Goal: Navigation & Orientation: Find specific page/section

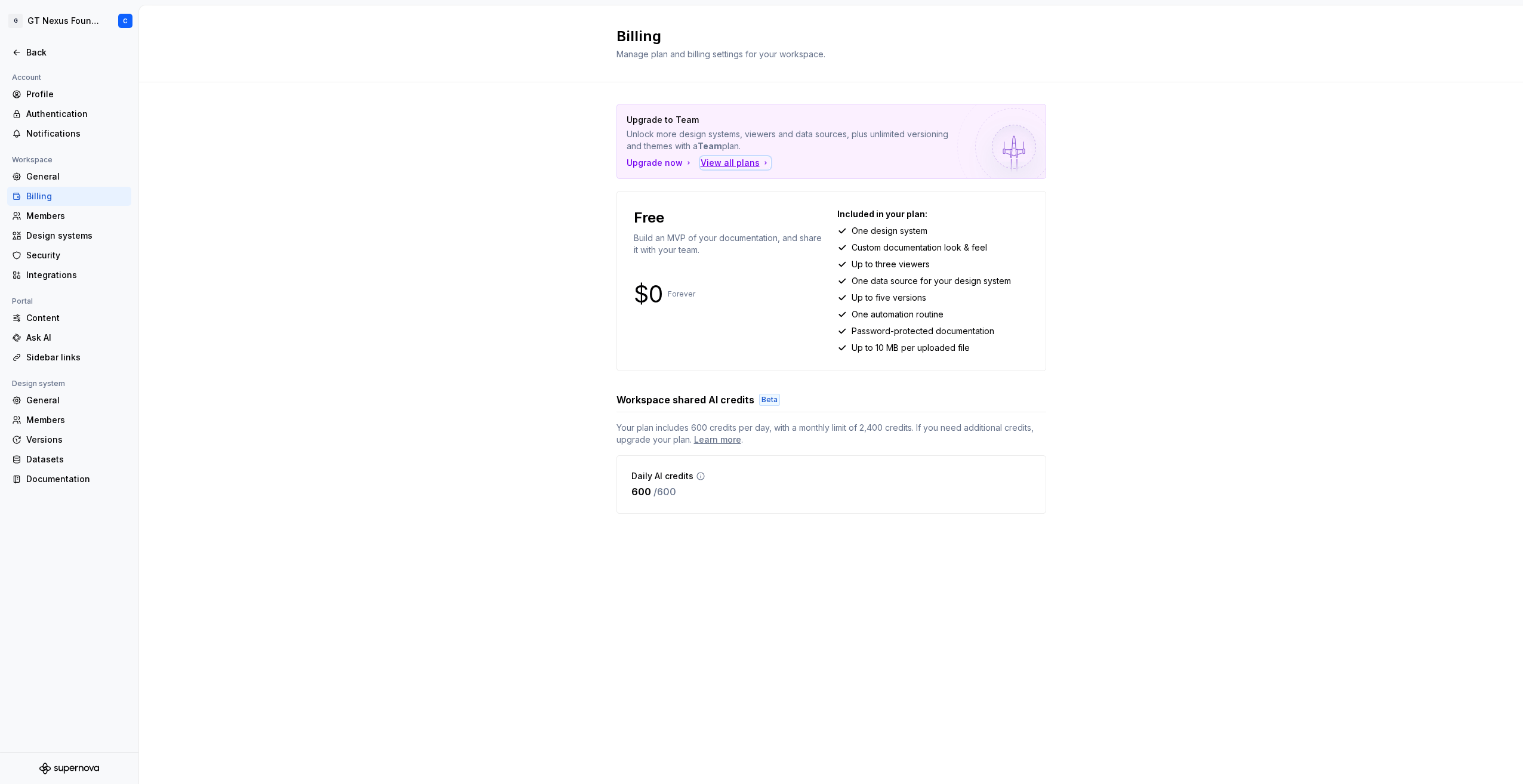
click at [707, 162] on div "View all plans" at bounding box center [736, 163] width 70 height 12
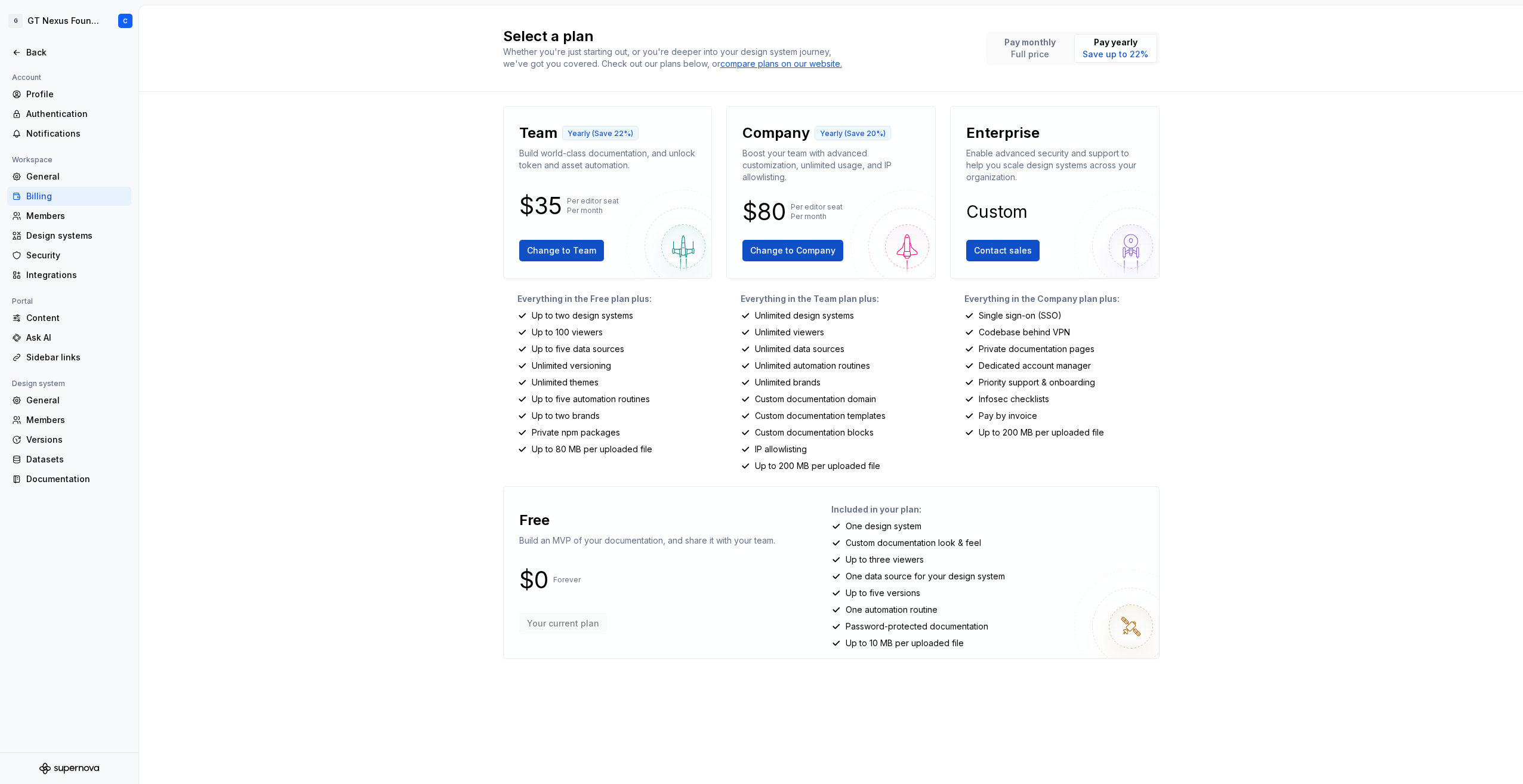
click at [388, 314] on div "Select a plan Whether you're just starting out, or you're deeper into your desi…" at bounding box center [830, 395] width 1384 height 778
drag, startPoint x: 376, startPoint y: 311, endPoint x: 299, endPoint y: 308, distance: 77.1
click at [299, 308] on div "Select a plan Whether you're just starting out, or you're deeper into your desi…" at bounding box center [830, 395] width 1384 height 778
click at [50, 238] on div "Design systems" at bounding box center [76, 235] width 101 height 12
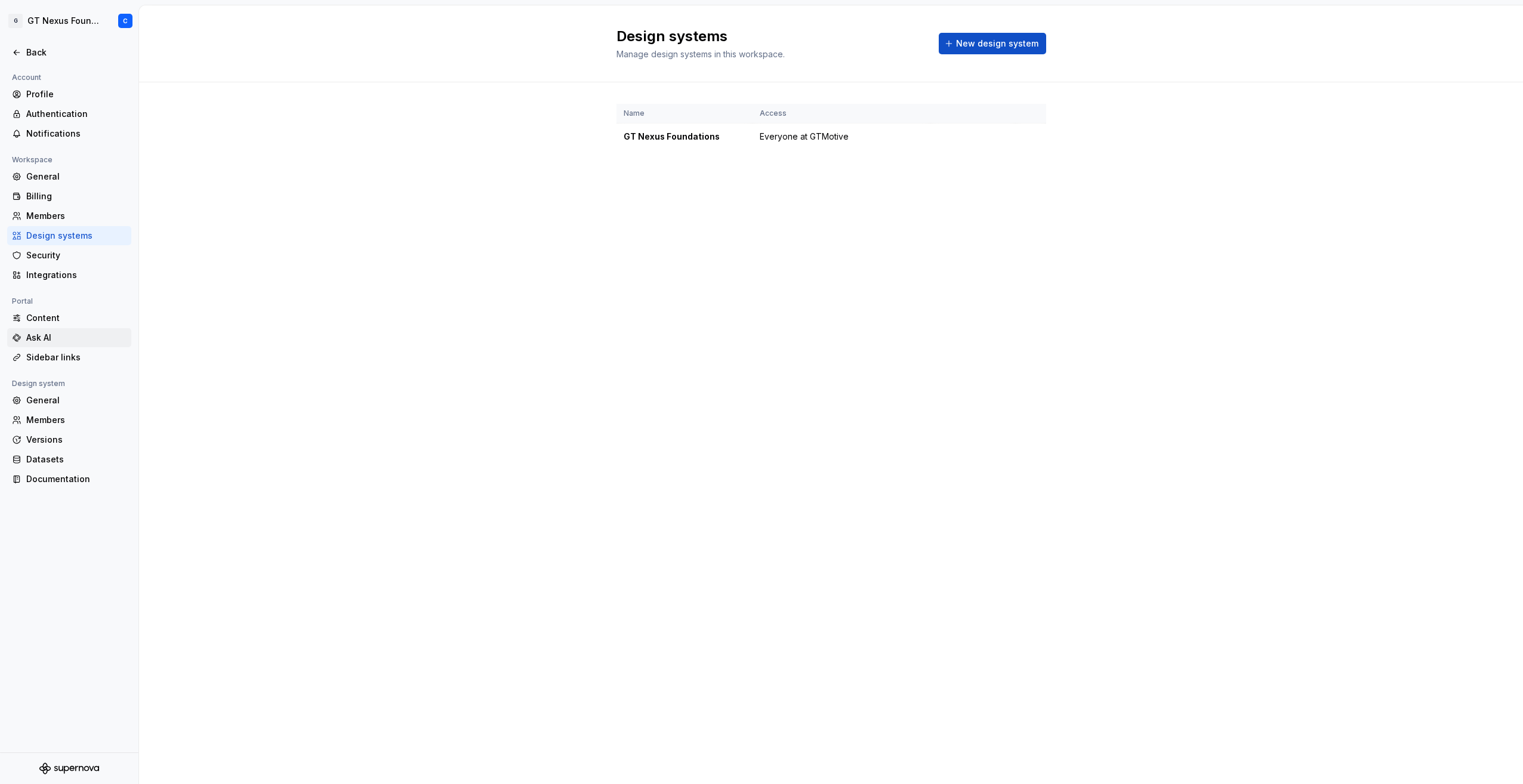
click at [26, 333] on div "Ask AI" at bounding box center [69, 337] width 114 height 12
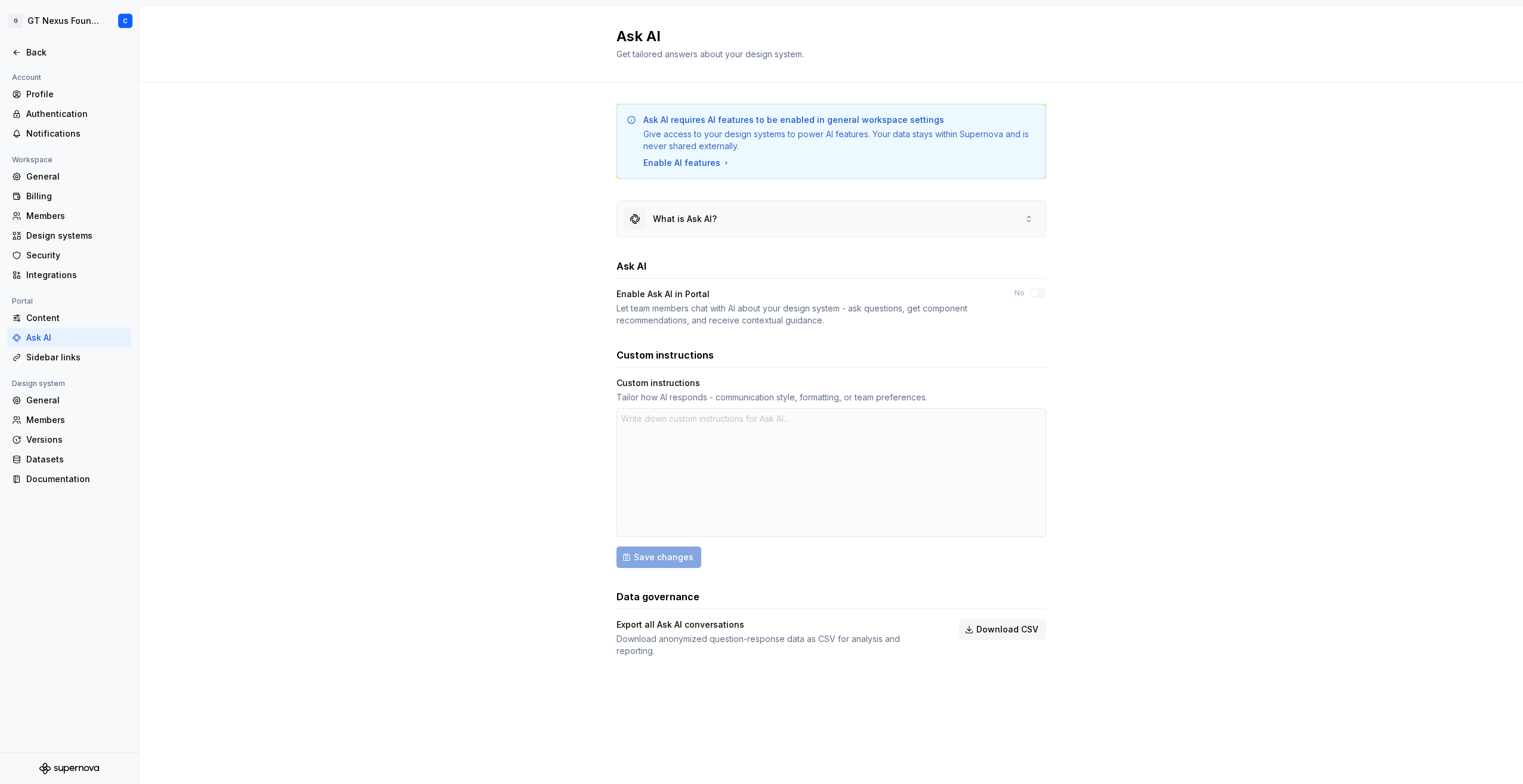
click at [744, 219] on div "What is Ask AI?" at bounding box center [831, 219] width 428 height 36
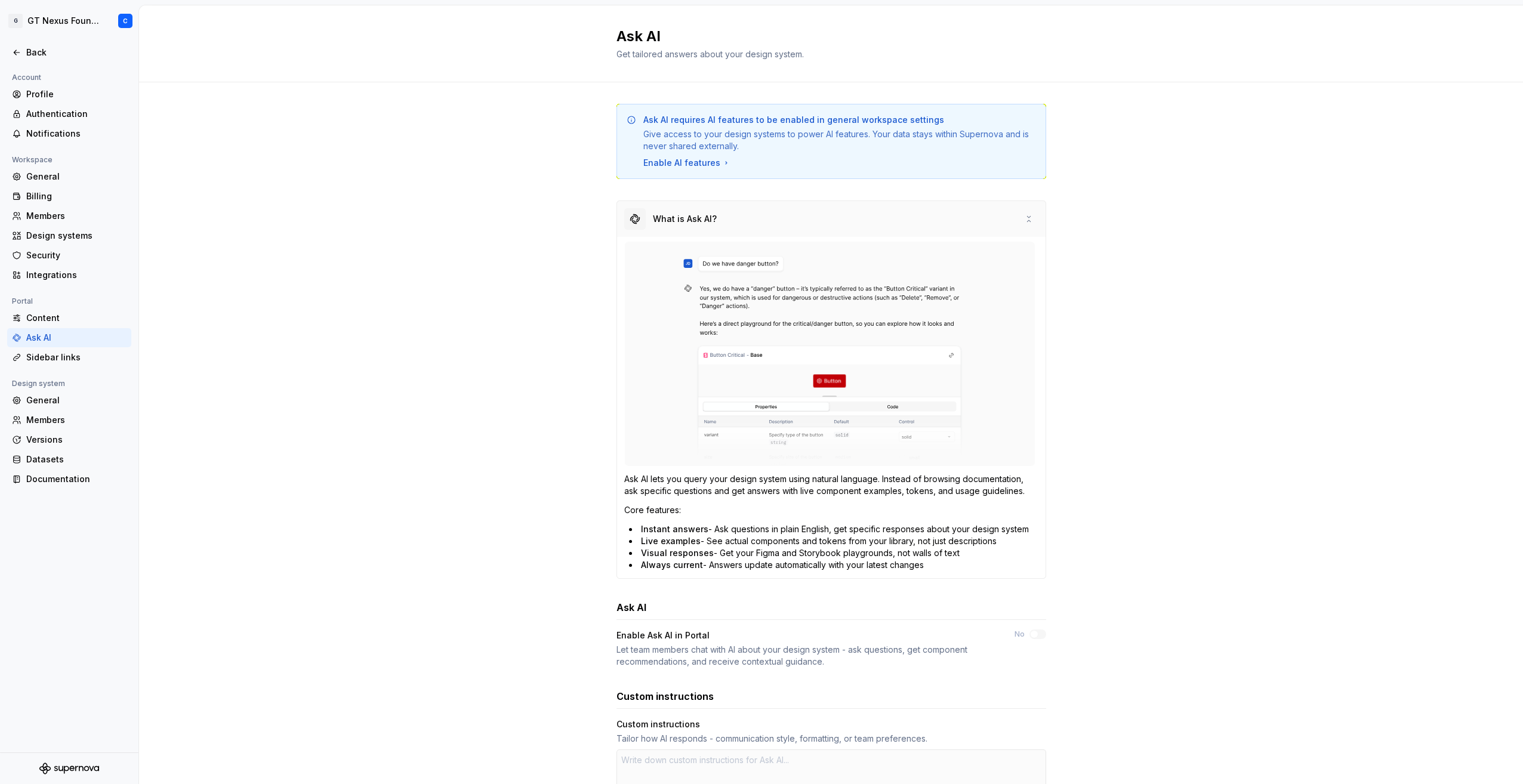
click at [742, 219] on div "What is Ask AI?" at bounding box center [831, 219] width 428 height 36
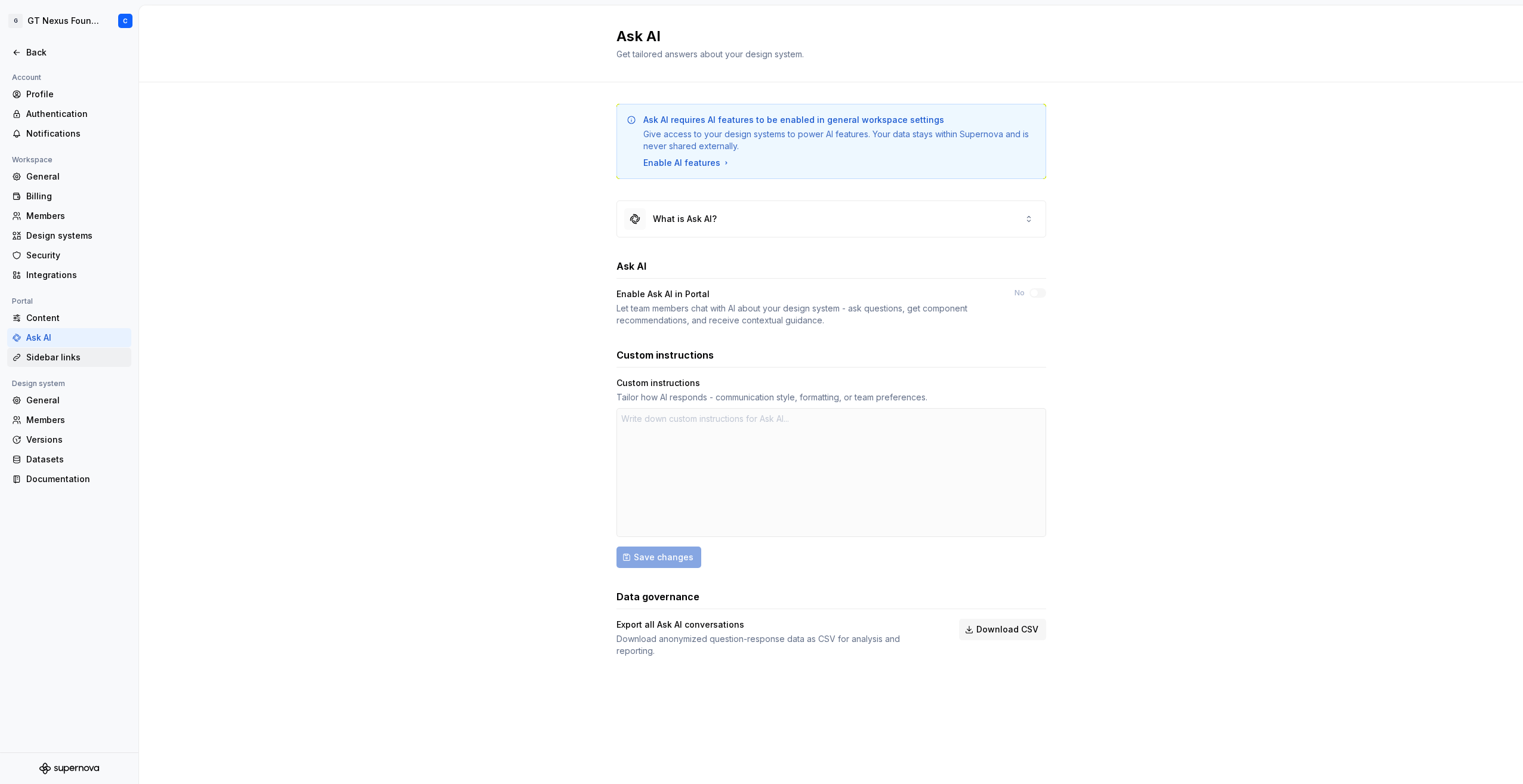
click at [69, 357] on div "Sidebar links" at bounding box center [76, 357] width 101 height 12
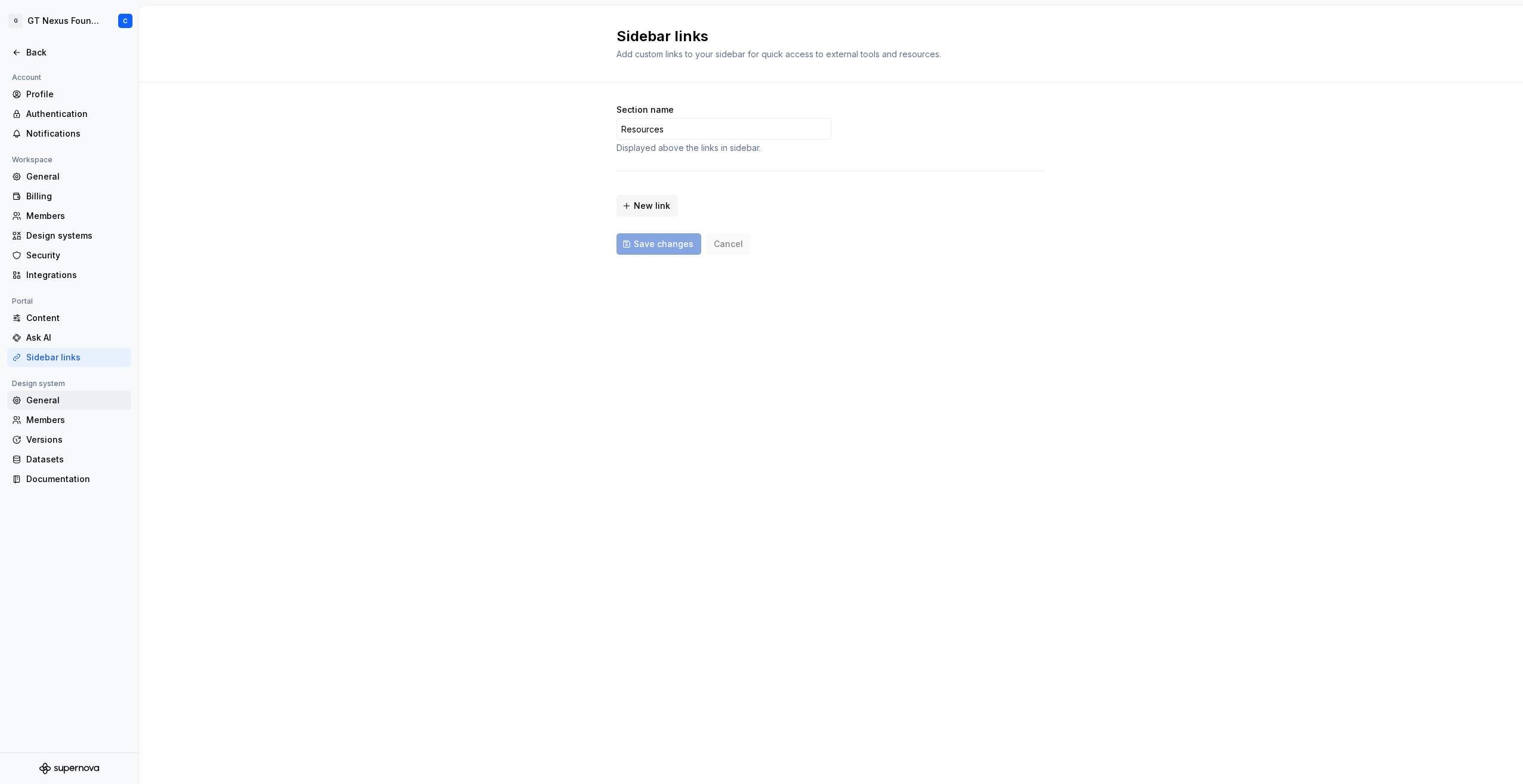
click at [40, 400] on div "General" at bounding box center [76, 400] width 101 height 12
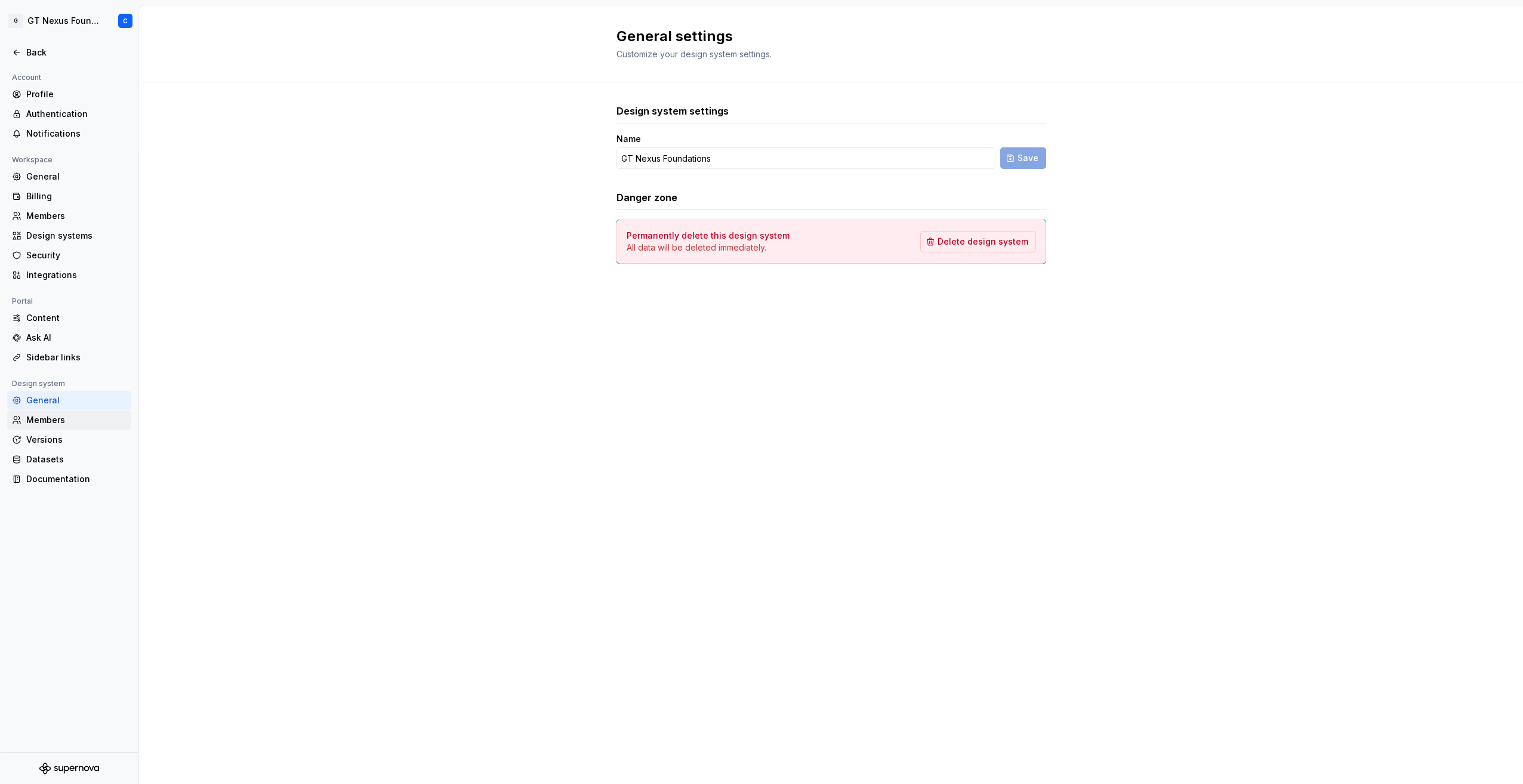
click at [43, 422] on div "Members" at bounding box center [76, 420] width 101 height 12
